Goal: Information Seeking & Learning: Check status

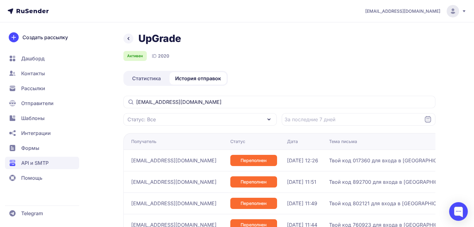
drag, startPoint x: 201, startPoint y: 102, endPoint x: 130, endPoint y: 100, distance: 70.7
click at [130, 100] on div "[EMAIL_ADDRESS][DOMAIN_NAME]" at bounding box center [279, 102] width 312 height 12
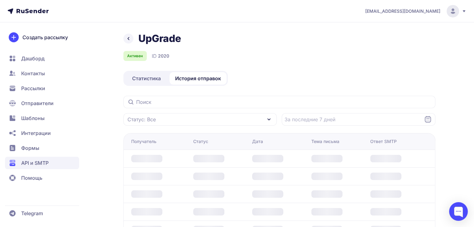
type input "[EMAIL_ADDRESS][DOMAIN_NAME]"
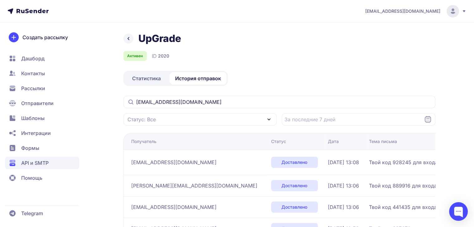
drag, startPoint x: 203, startPoint y: 102, endPoint x: 133, endPoint y: 96, distance: 70.6
click at [133, 96] on input "[EMAIL_ADDRESS][DOMAIN_NAME]" at bounding box center [279, 102] width 312 height 12
type input "[EMAIL_ADDRESS][DOMAIN_NAME]"
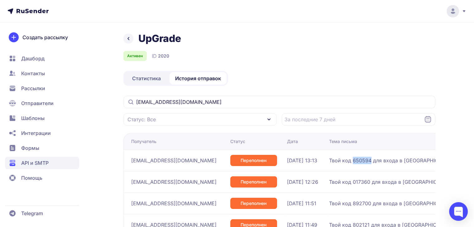
drag, startPoint x: 354, startPoint y: 161, endPoint x: 337, endPoint y: 160, distance: 16.8
click at [337, 160] on span "Твой код 650594 для входа в UpGrade" at bounding box center [392, 160] width 126 height 7
copy span "650594"
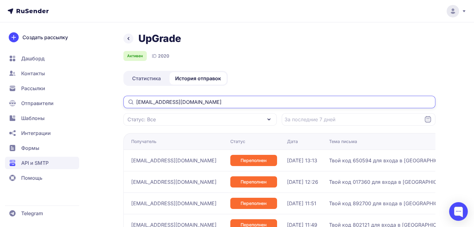
drag, startPoint x: 201, startPoint y: 103, endPoint x: 128, endPoint y: 102, distance: 72.9
click at [128, 102] on div "[EMAIL_ADDRESS][DOMAIN_NAME]" at bounding box center [279, 102] width 312 height 12
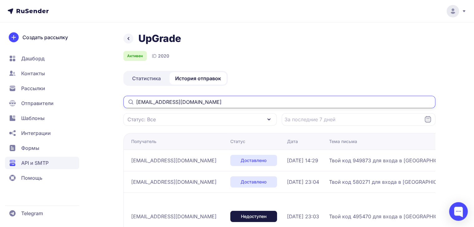
type input "dimitrievalesya@mail.ru"
